Goal: Task Accomplishment & Management: Manage account settings

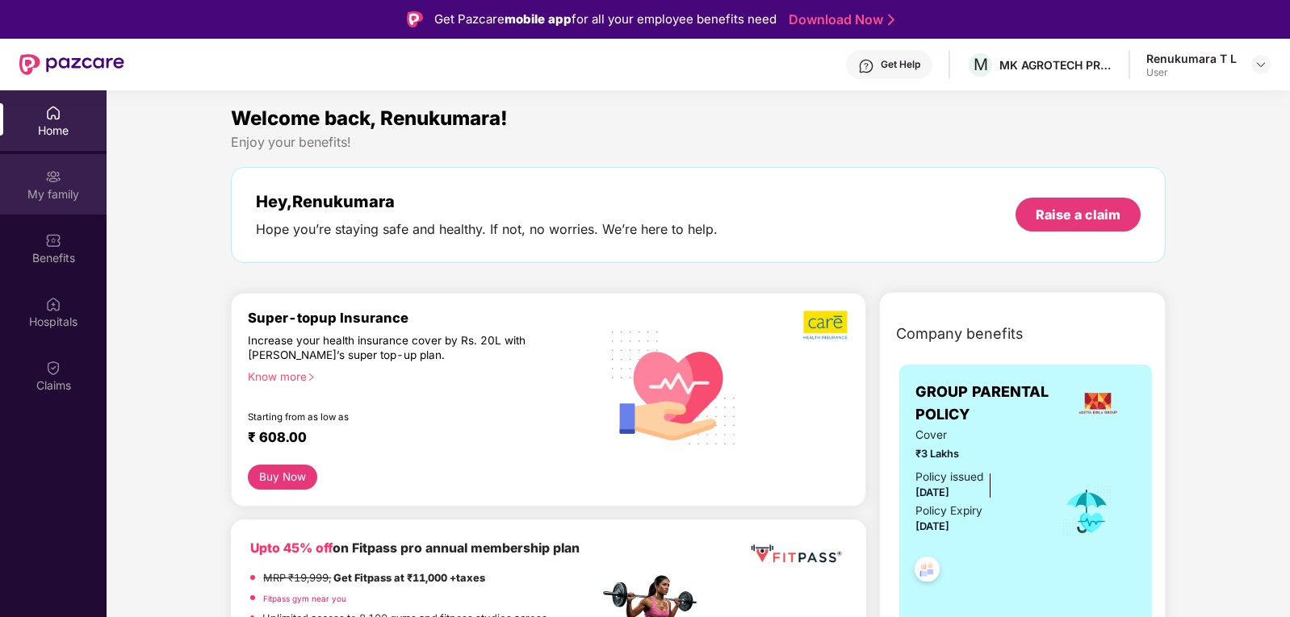
click at [69, 191] on div "My family" at bounding box center [53, 194] width 107 height 16
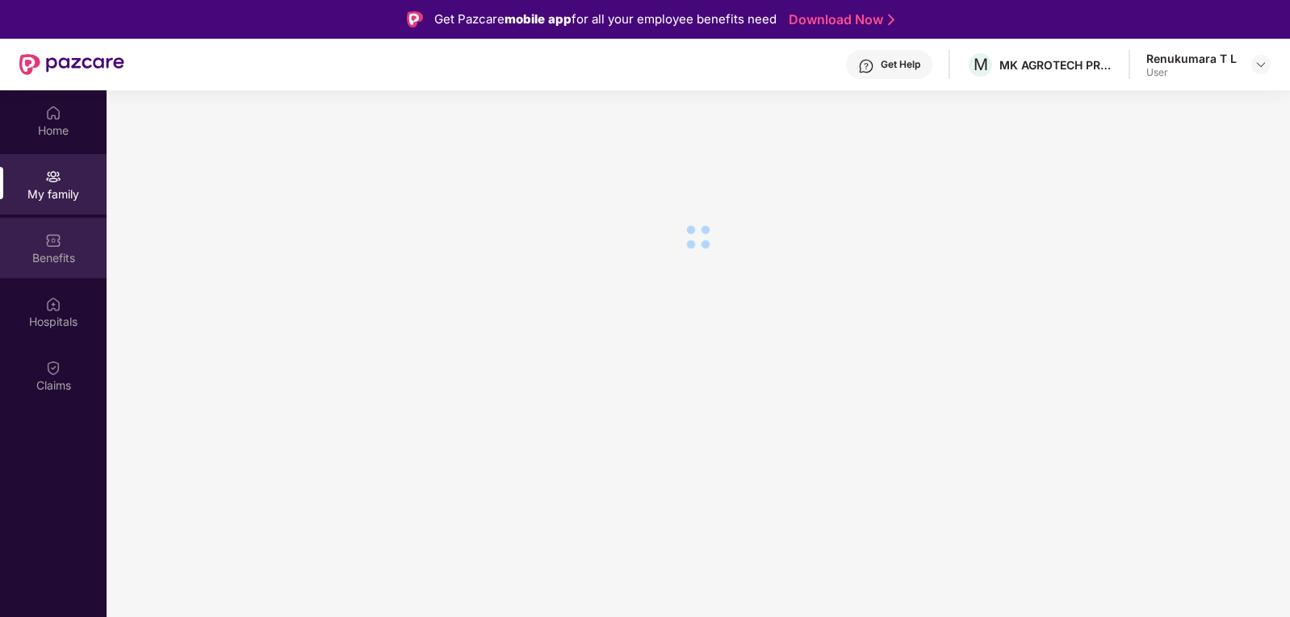
click at [69, 246] on div "Benefits" at bounding box center [53, 248] width 107 height 61
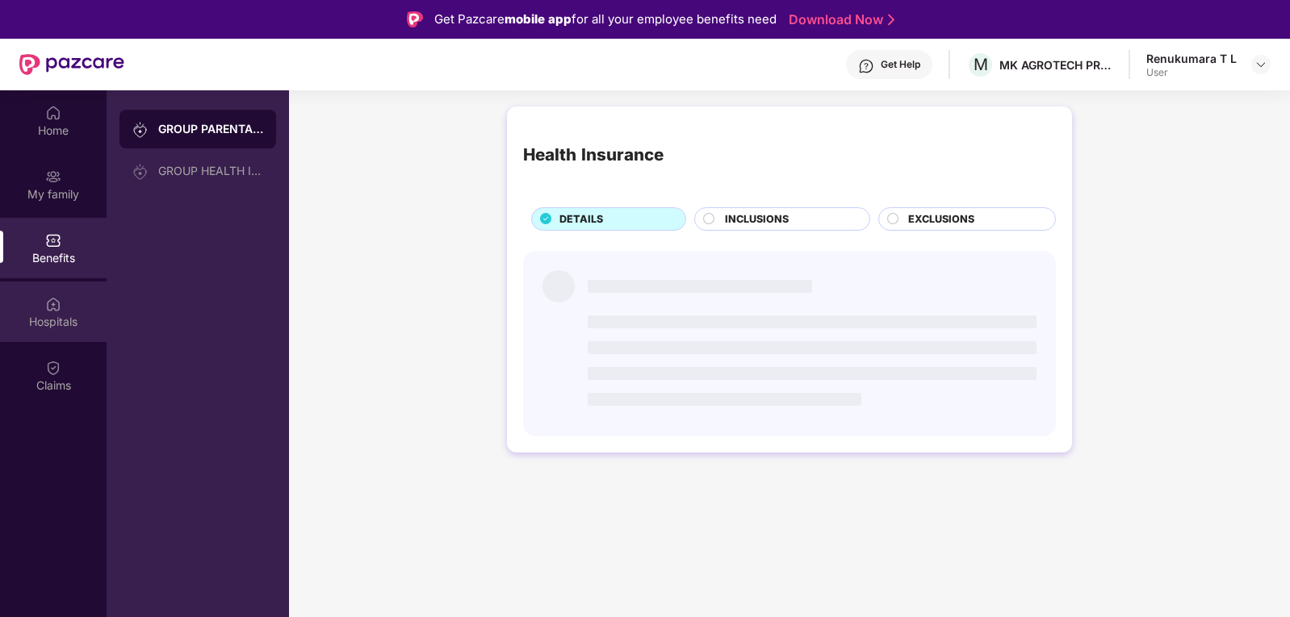
click at [79, 320] on div "Hospitals" at bounding box center [53, 322] width 107 height 16
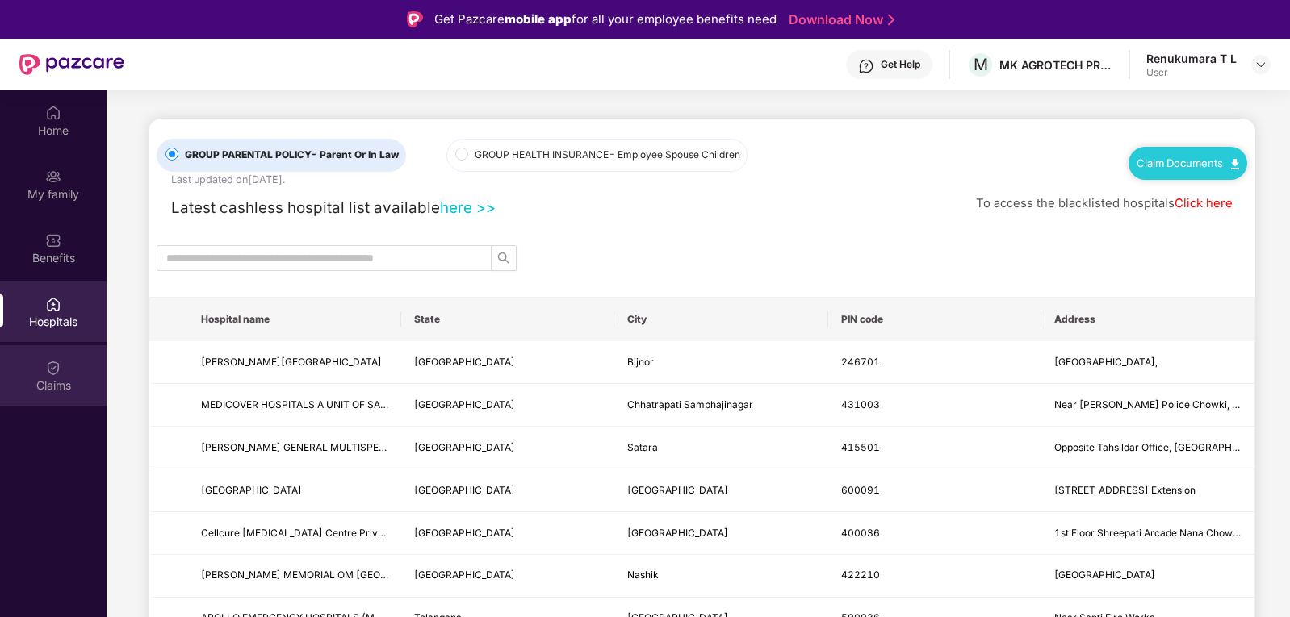
click at [75, 376] on div "Claims" at bounding box center [53, 375] width 107 height 61
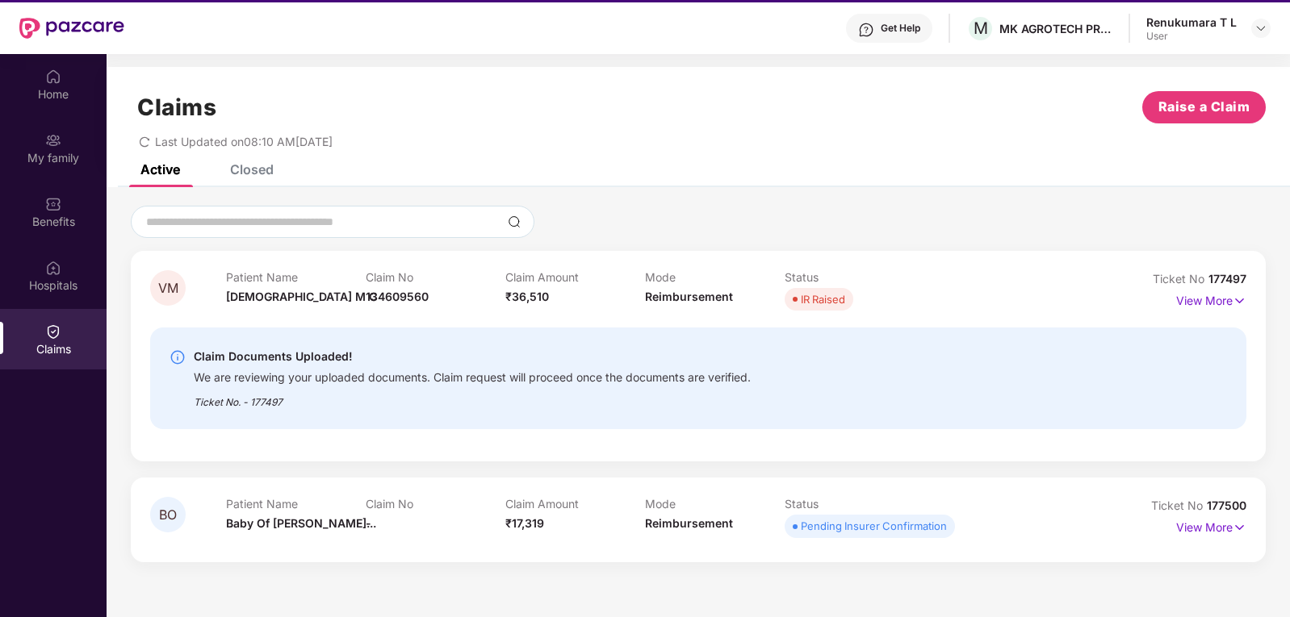
scroll to position [90, 0]
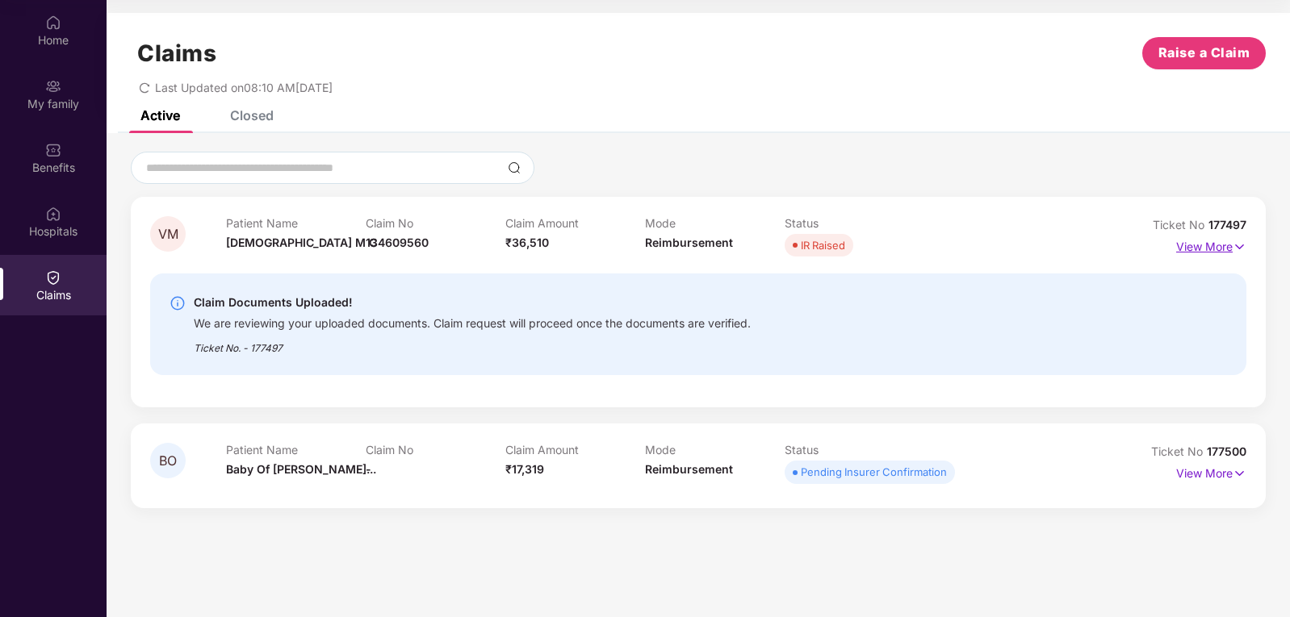
click at [1217, 248] on p "View More" at bounding box center [1211, 245] width 70 height 22
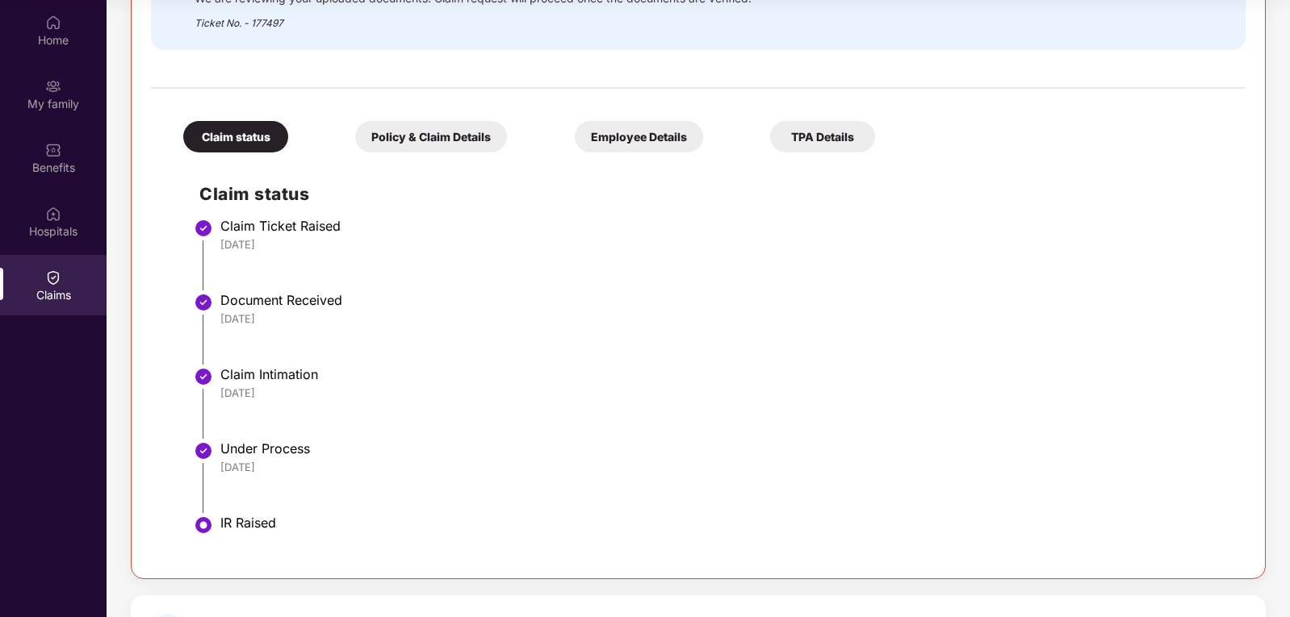
scroll to position [457, 0]
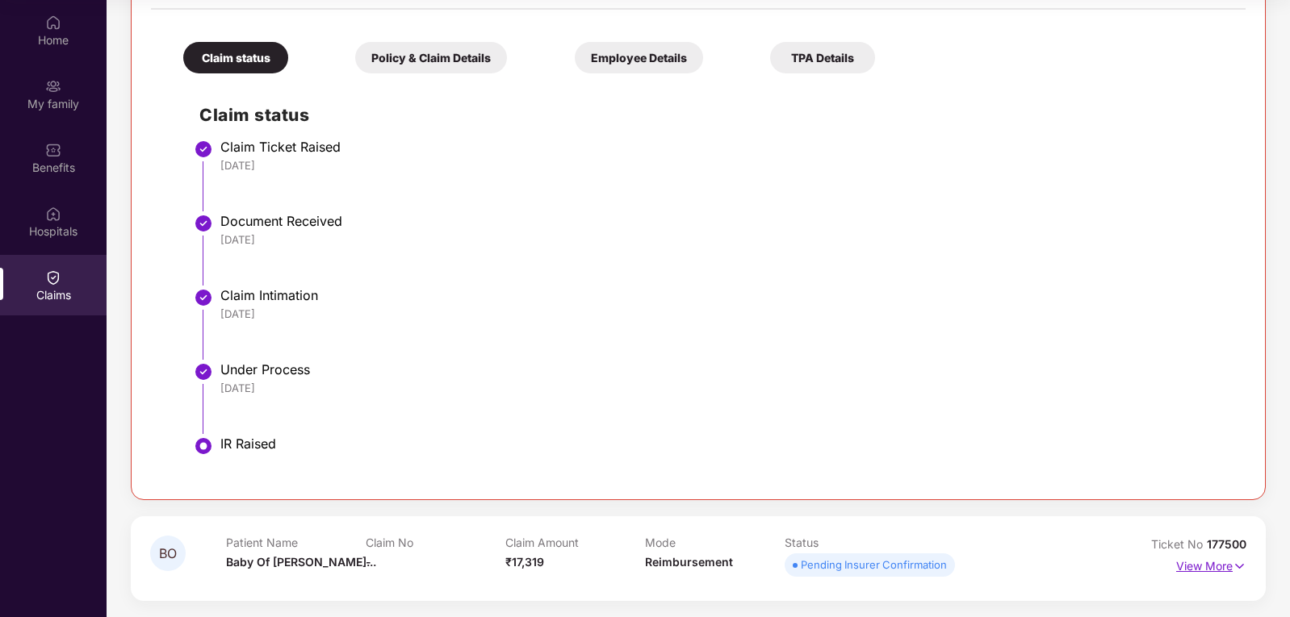
click at [1197, 569] on p "View More" at bounding box center [1211, 565] width 70 height 22
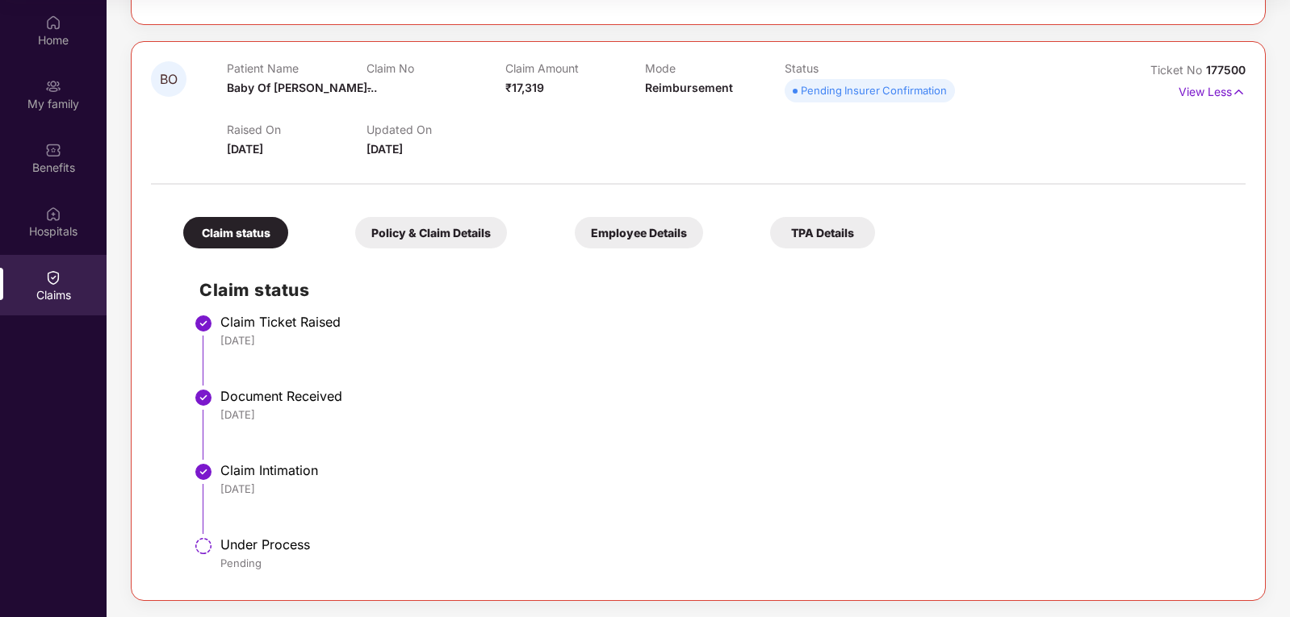
scroll to position [609, 0]
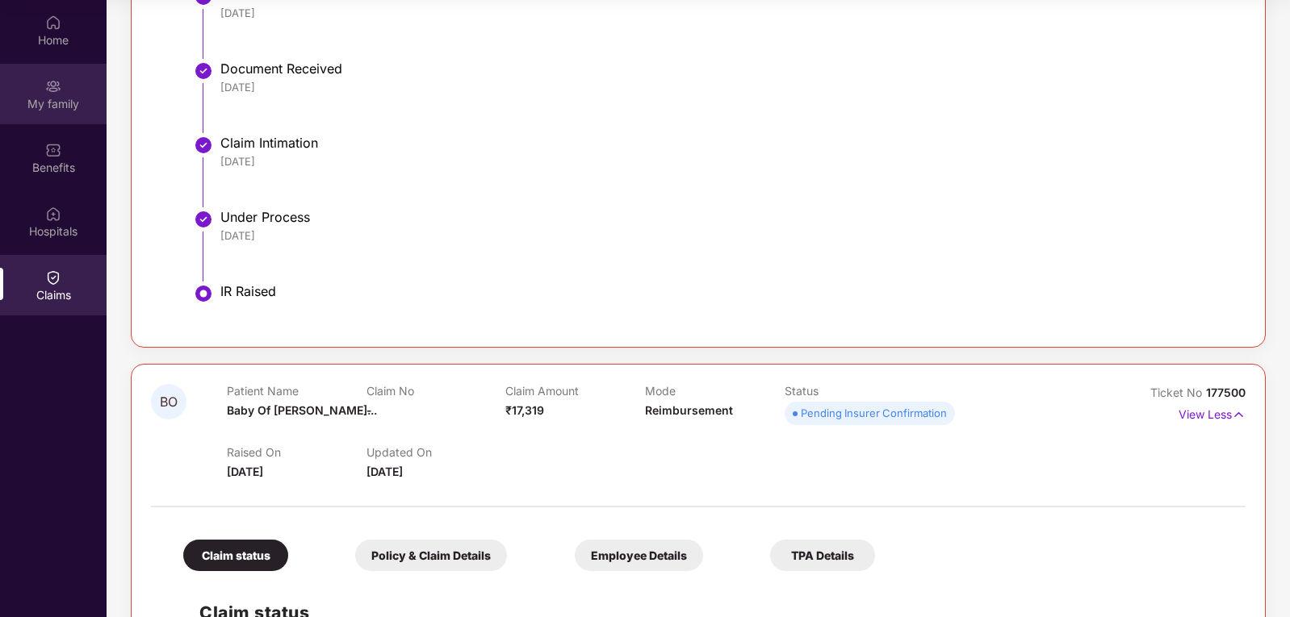
click at [40, 91] on div "My family" at bounding box center [53, 94] width 107 height 61
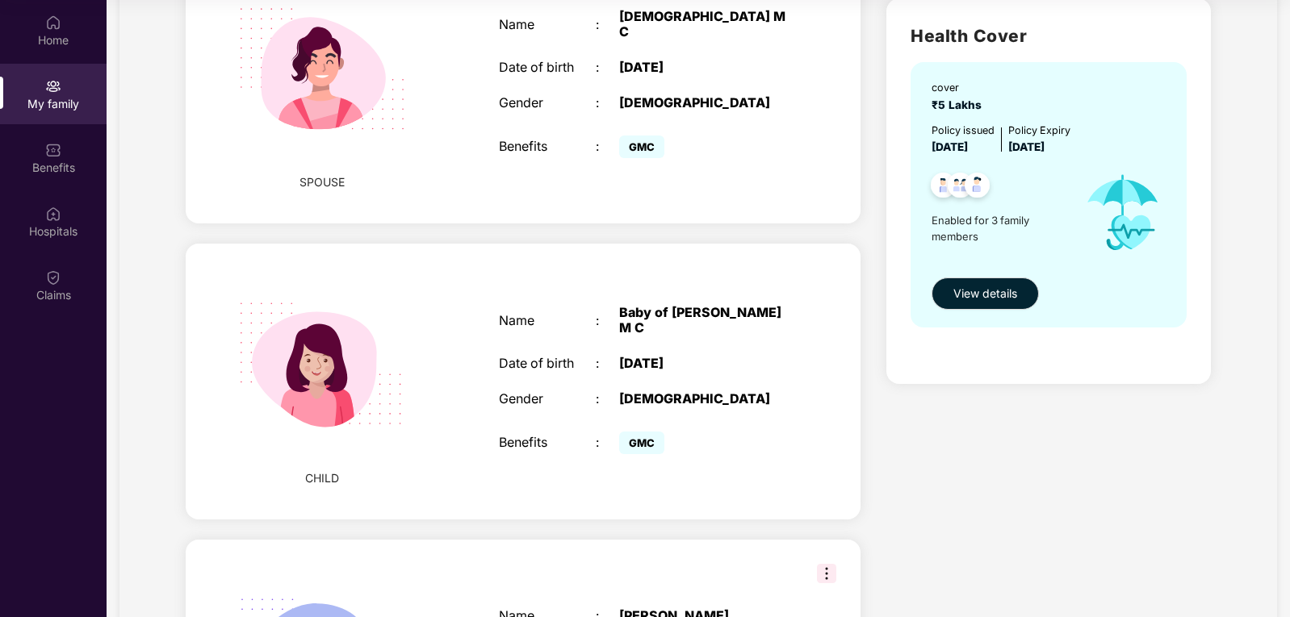
scroll to position [646, 0]
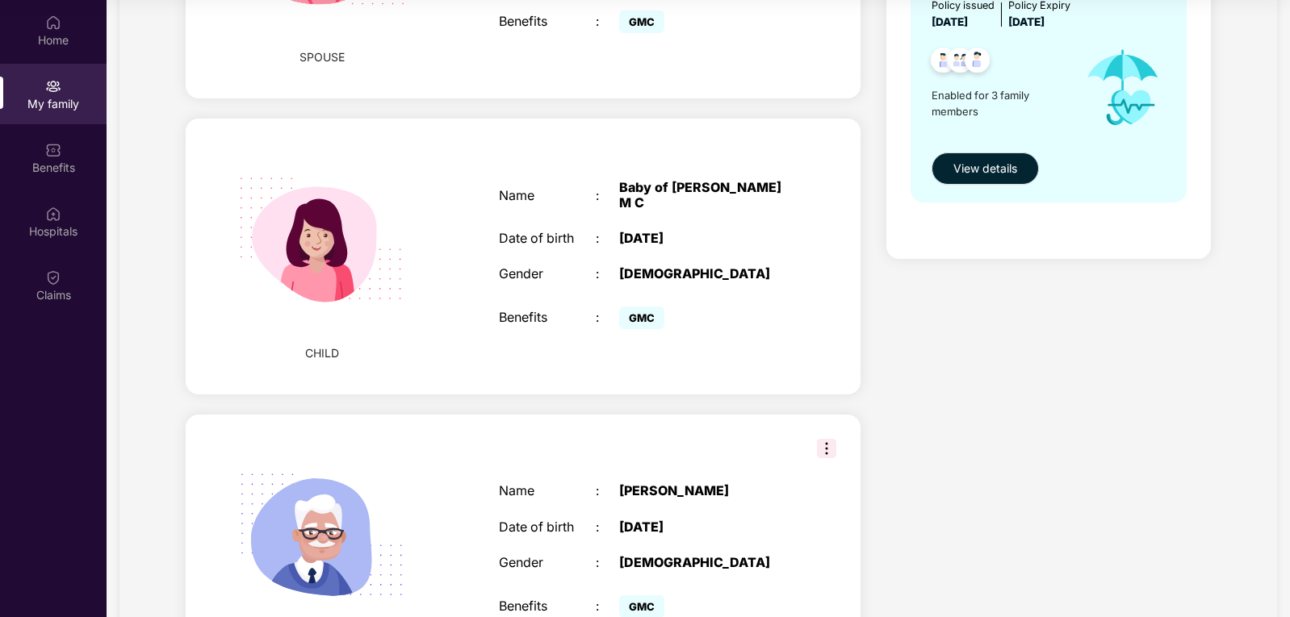
click at [589, 298] on div "Name : Baby of [PERSON_NAME] Date of birth : [DEMOGRAPHIC_DATA] Gender : [DEMOG…" at bounding box center [643, 257] width 321 height 194
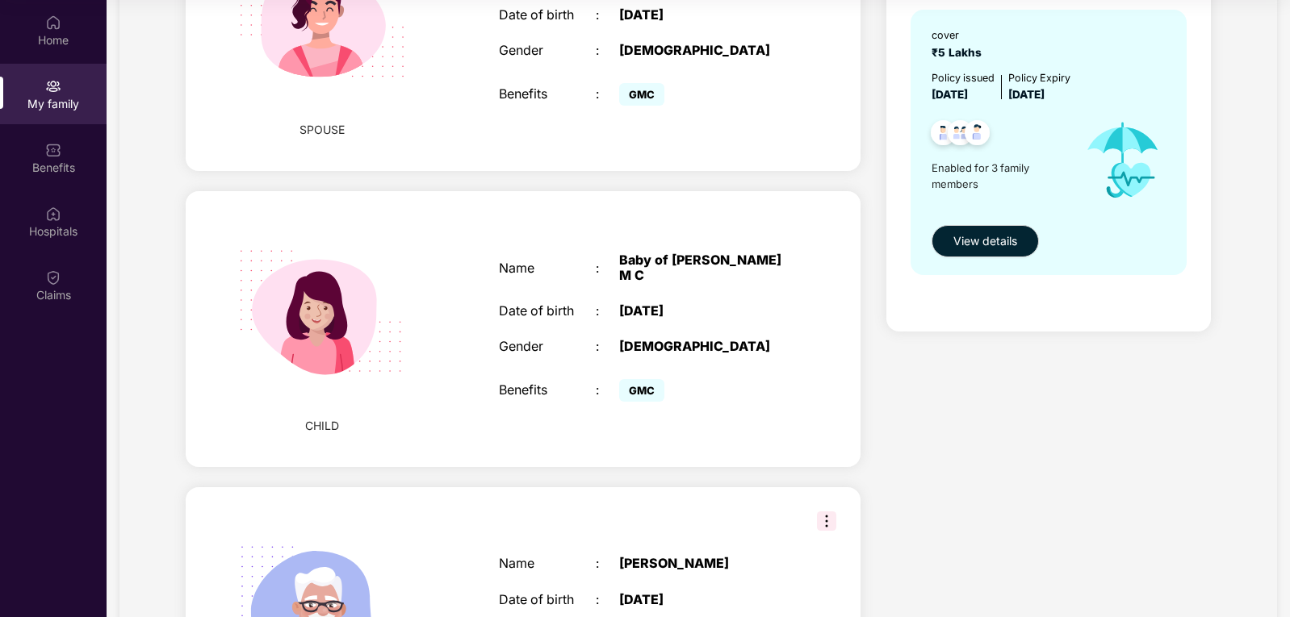
scroll to position [565, 0]
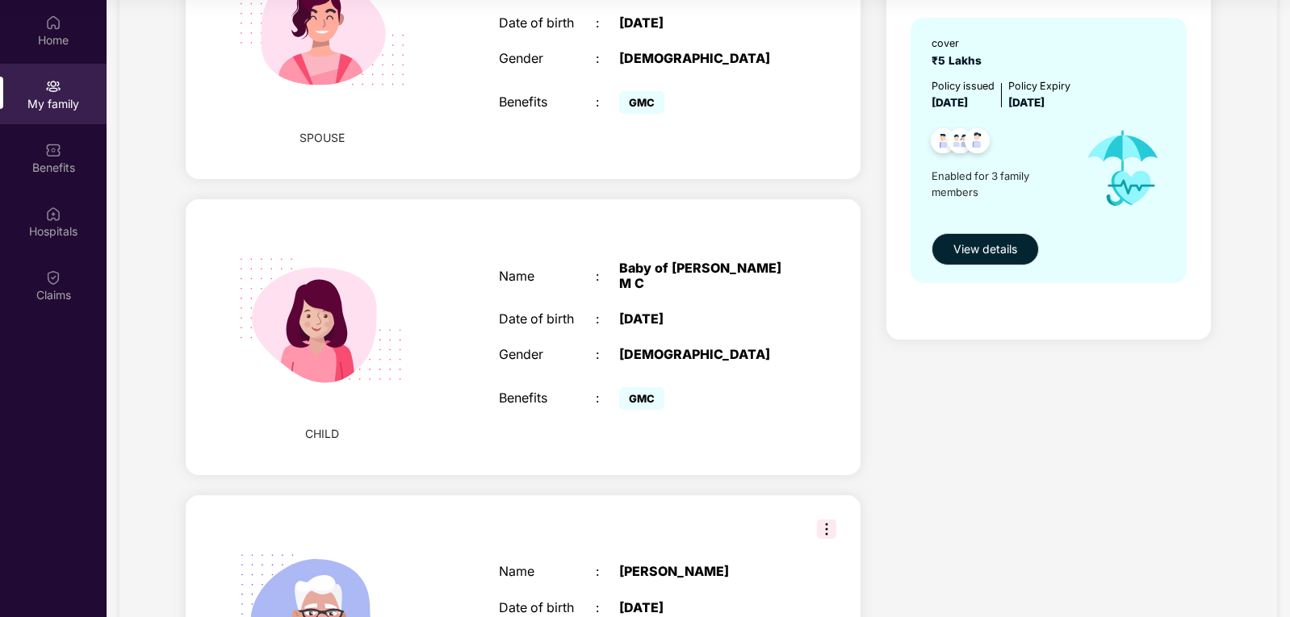
click at [788, 424] on div "Name : Baby of [PERSON_NAME] Date of birth : [DEMOGRAPHIC_DATA] Gender : [DEMOG…" at bounding box center [643, 338] width 321 height 194
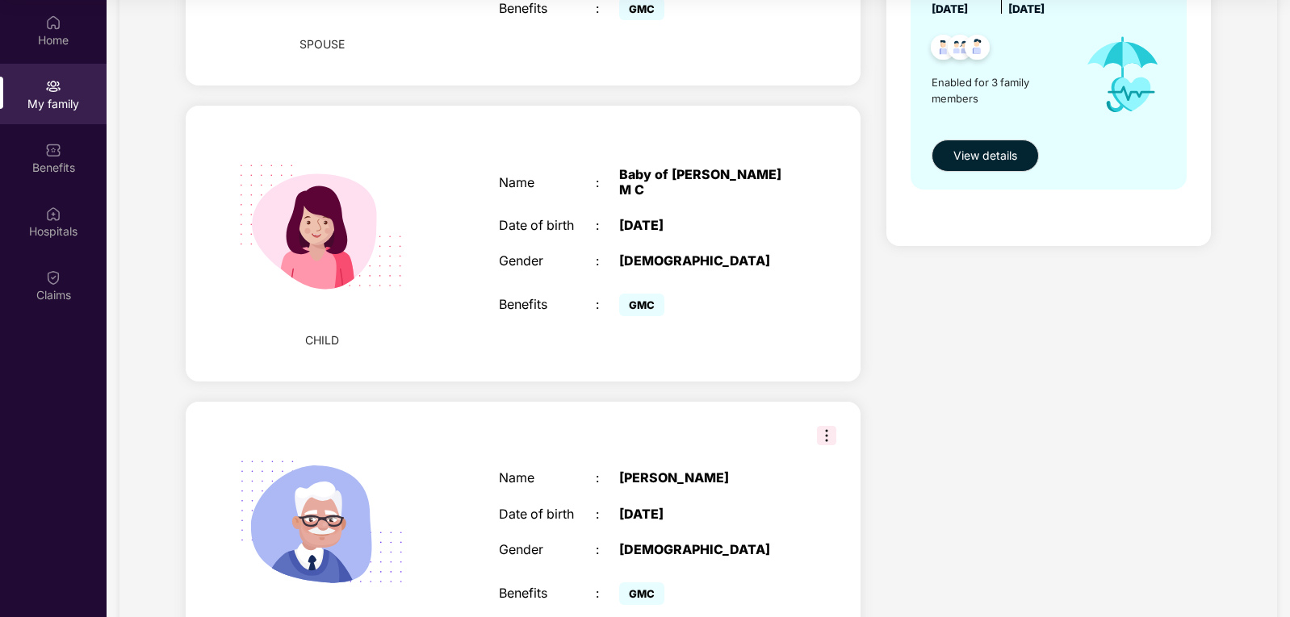
scroll to position [726, 0]
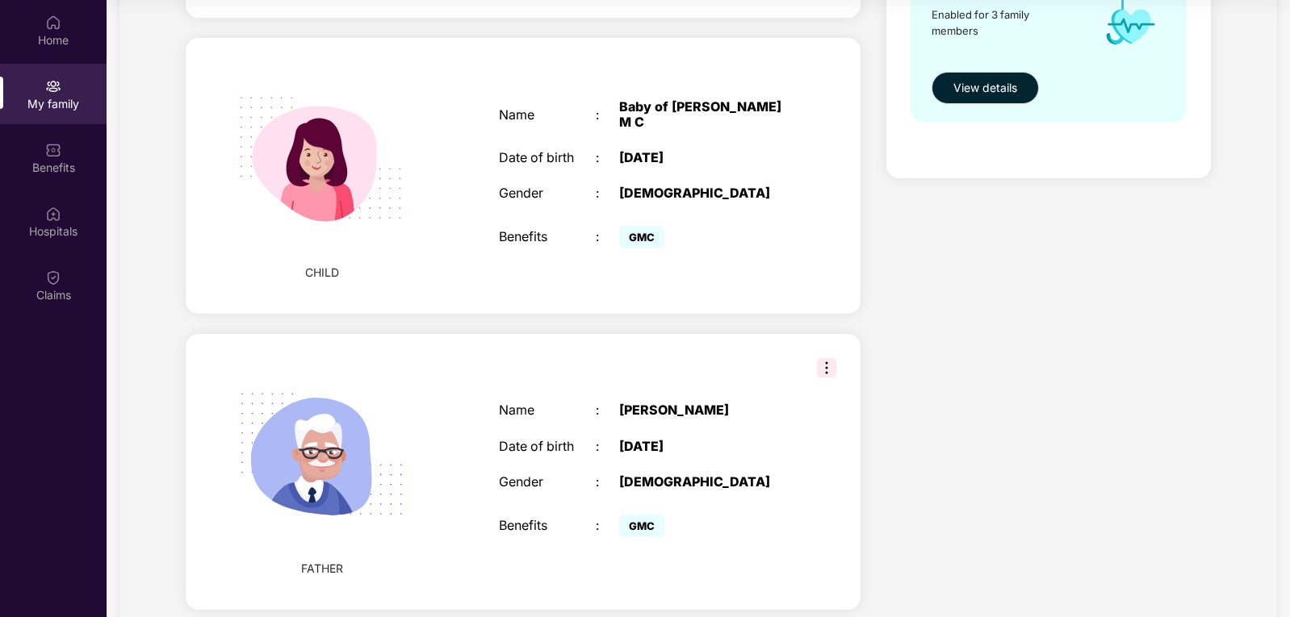
click at [817, 378] on img at bounding box center [826, 367] width 19 height 19
click at [755, 201] on div "[DEMOGRAPHIC_DATA]" at bounding box center [703, 193] width 169 height 15
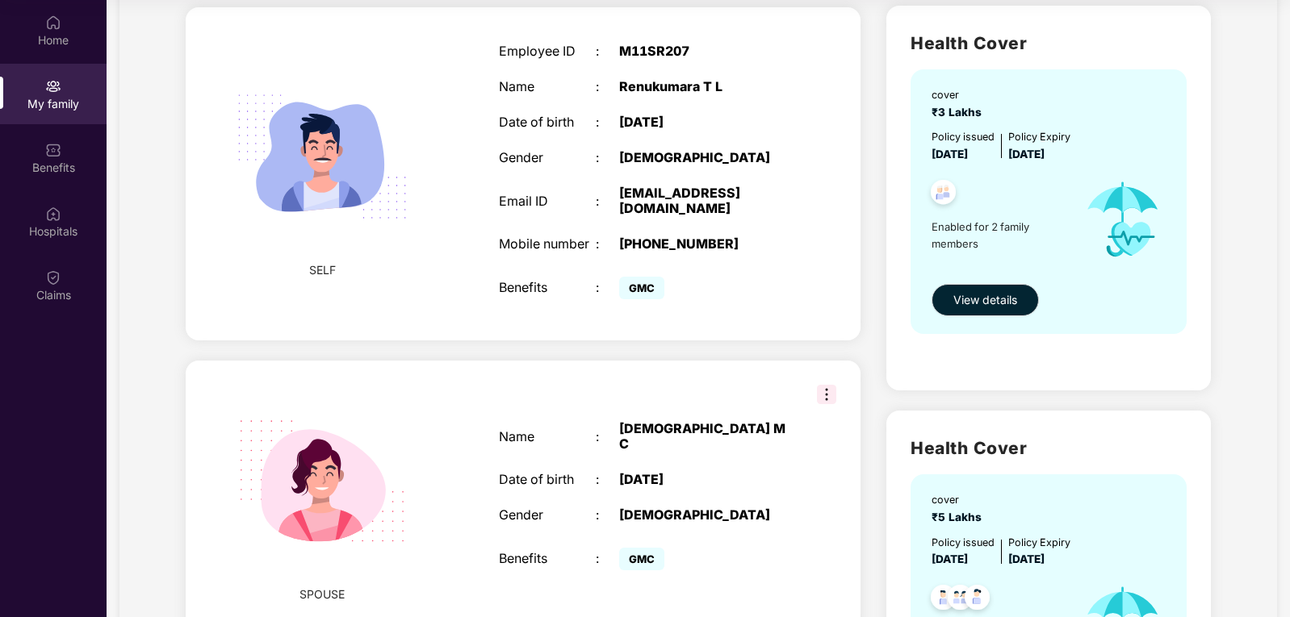
scroll to position [0, 0]
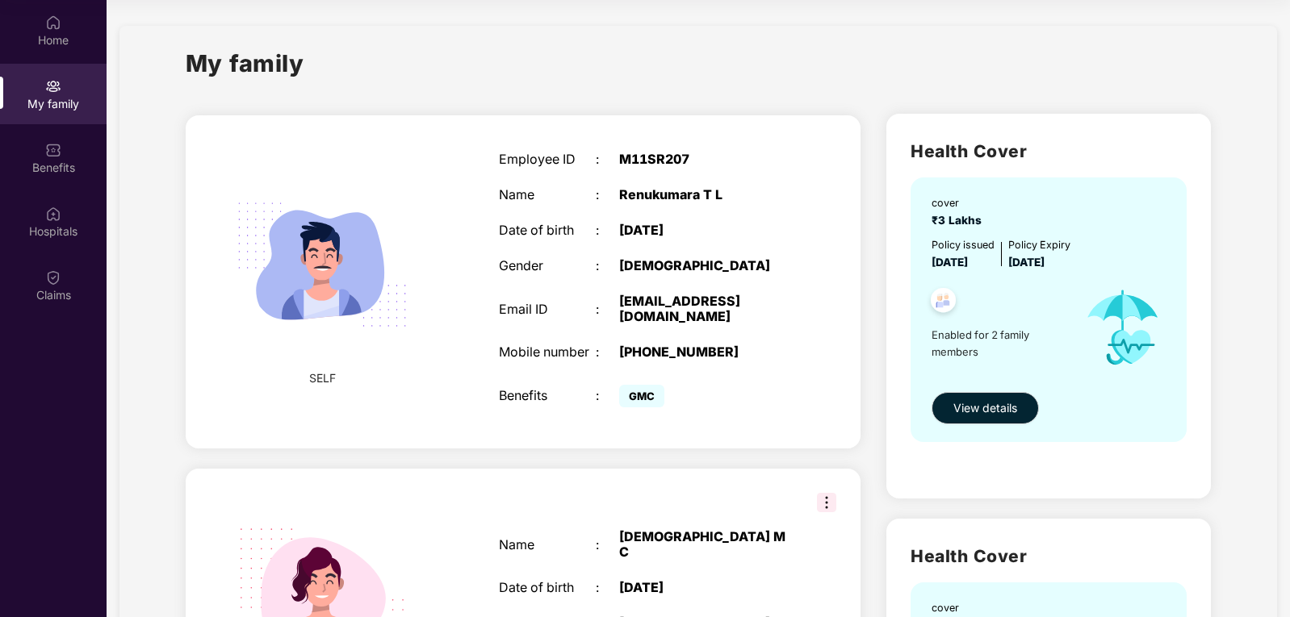
click at [552, 270] on div "Gender" at bounding box center [547, 265] width 96 height 15
click at [46, 156] on img at bounding box center [53, 150] width 16 height 16
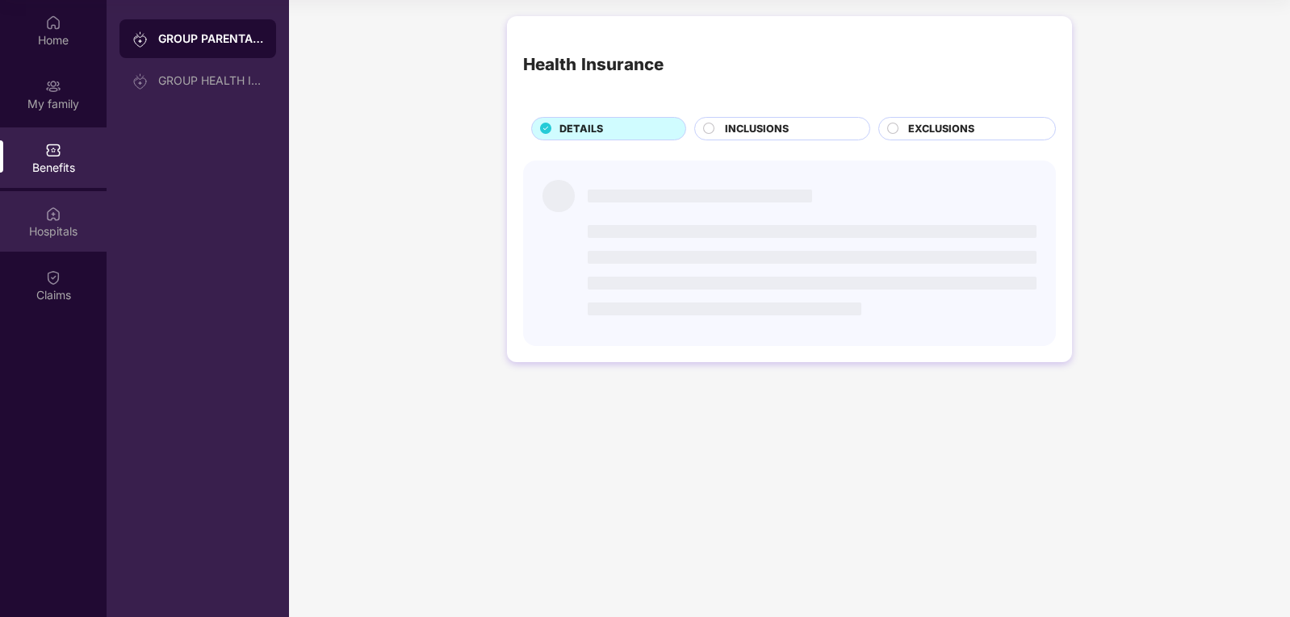
click at [72, 230] on div "Hospitals" at bounding box center [53, 232] width 107 height 16
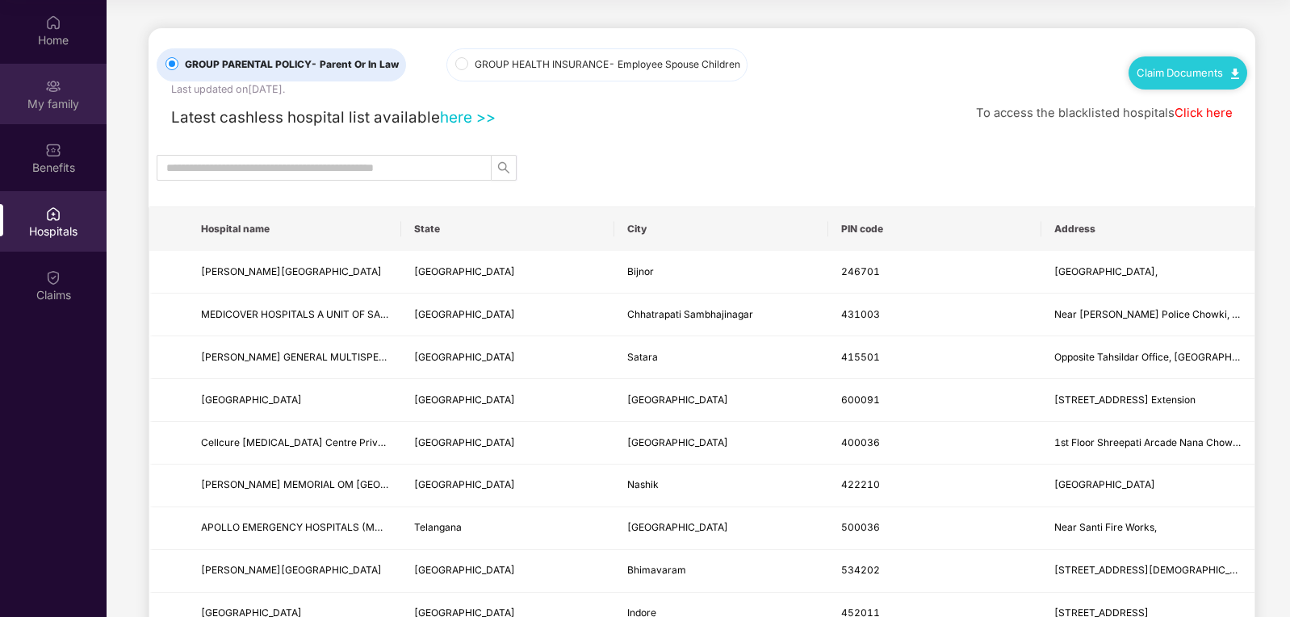
click at [54, 88] on img at bounding box center [53, 86] width 16 height 16
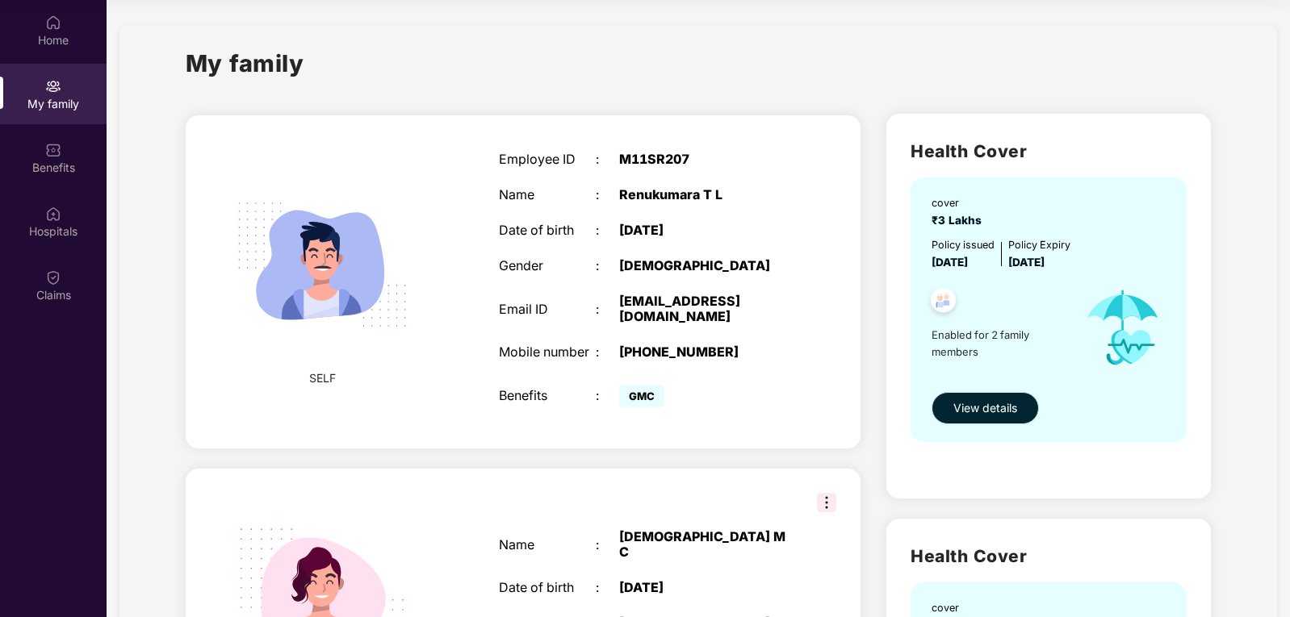
scroll to position [323, 0]
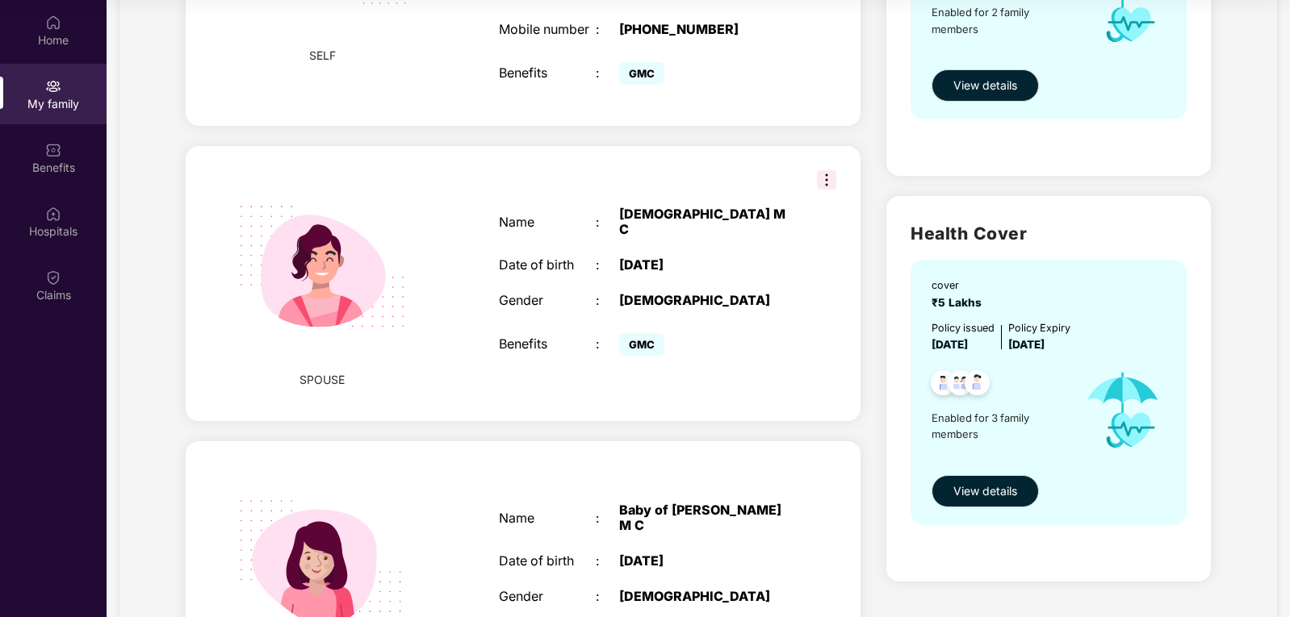
click at [992, 497] on span "View details" at bounding box center [985, 492] width 64 height 18
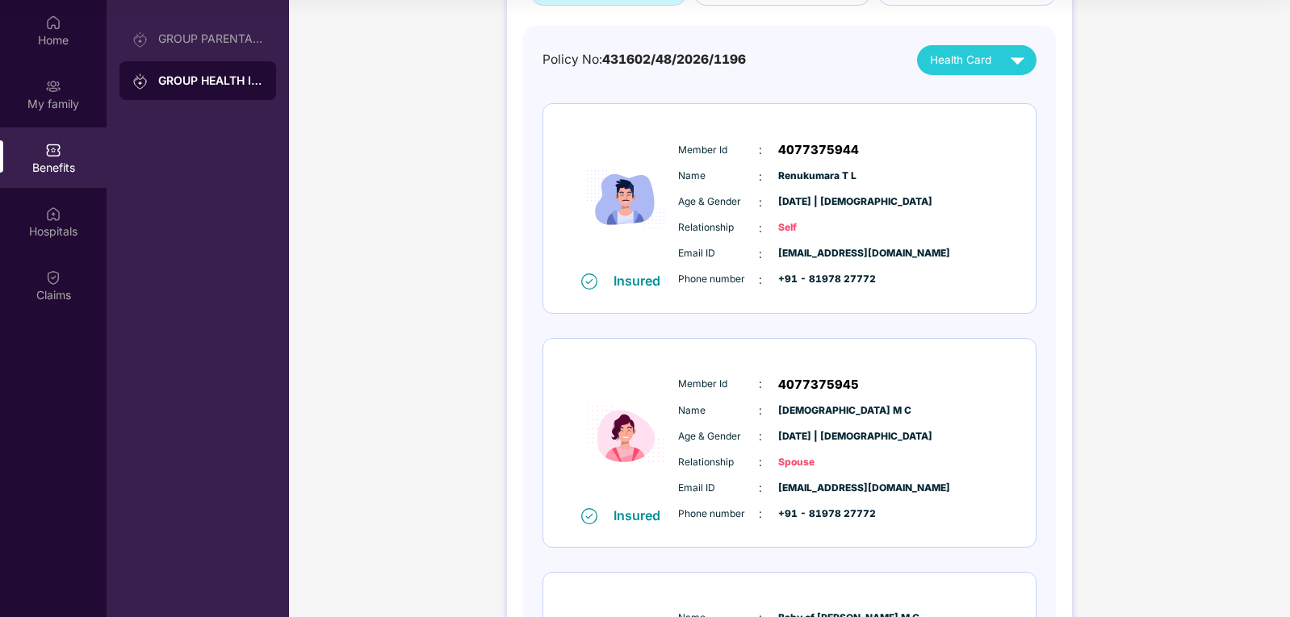
scroll to position [404, 0]
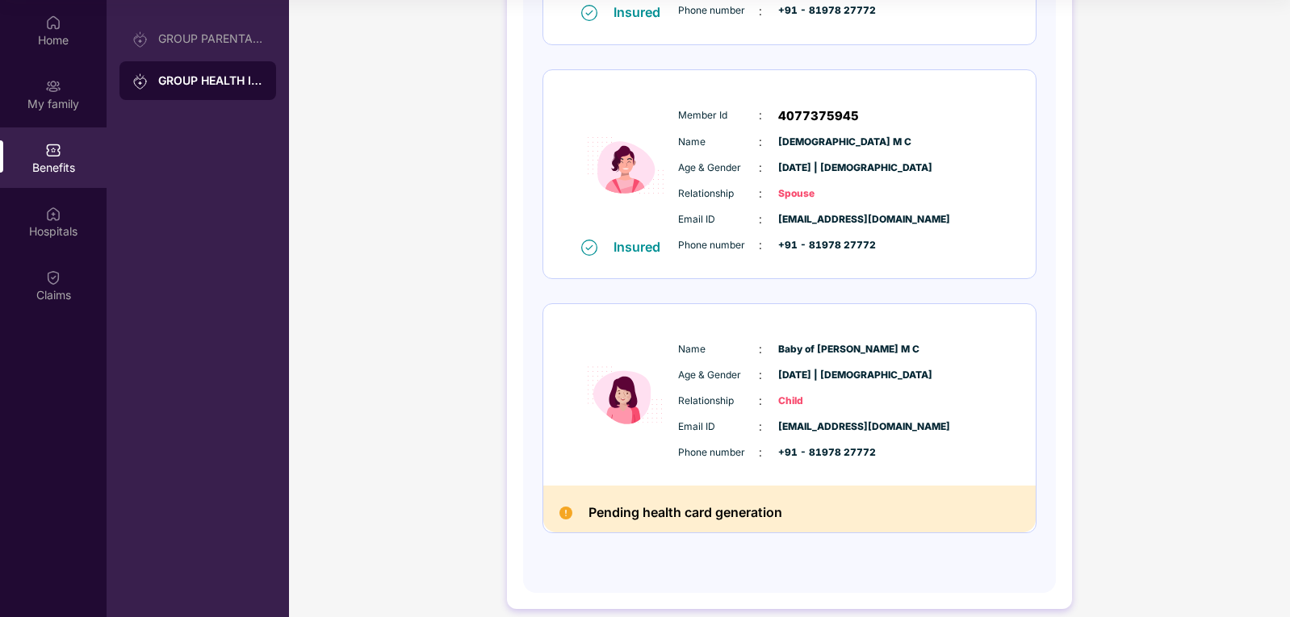
click at [910, 371] on div "Age & Gender : [DATE] | [DEMOGRAPHIC_DATA]" at bounding box center [838, 375] width 320 height 18
